Goal: Transaction & Acquisition: Book appointment/travel/reservation

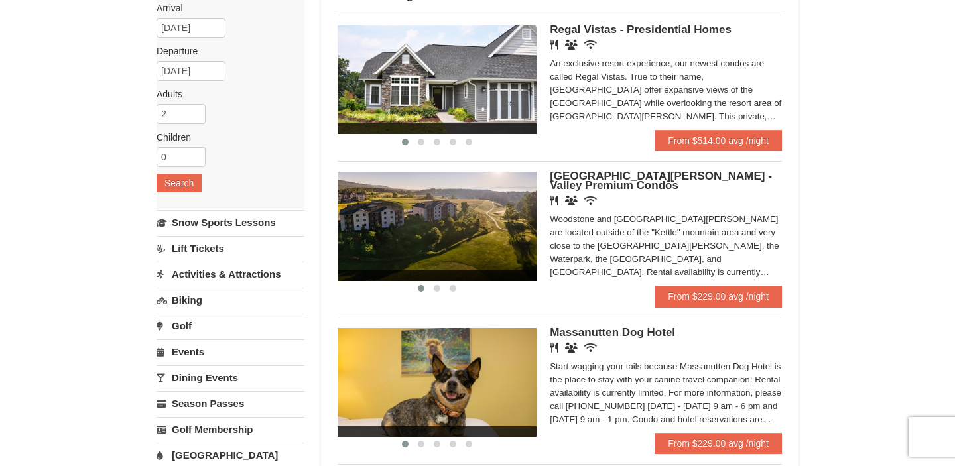
scroll to position [104, 0]
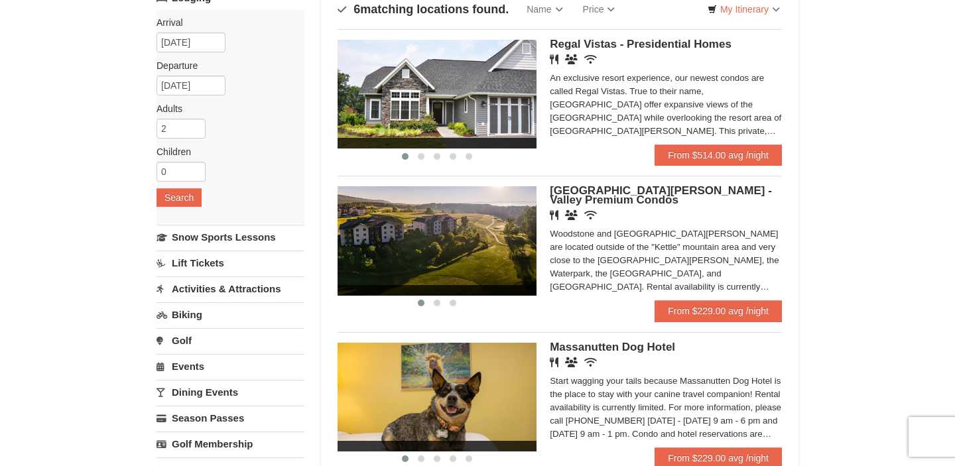
click at [512, 252] on img at bounding box center [437, 240] width 199 height 109
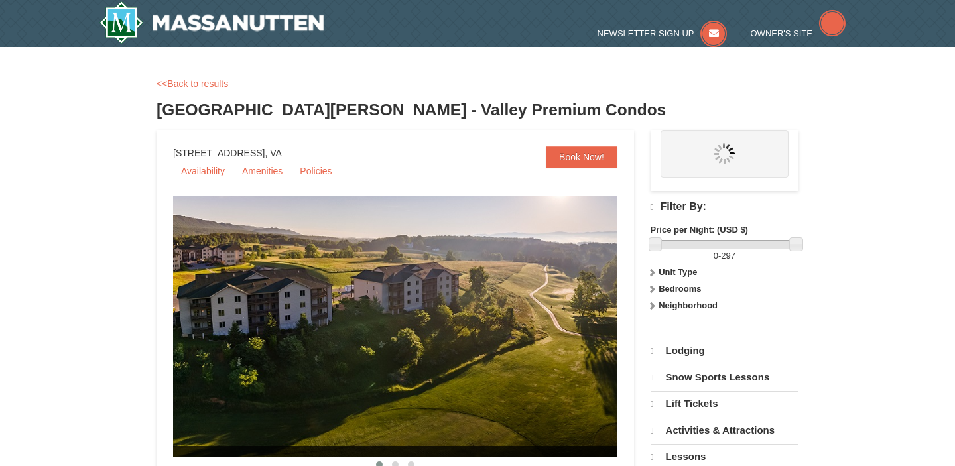
select select "10"
